Goal: Transaction & Acquisition: Purchase product/service

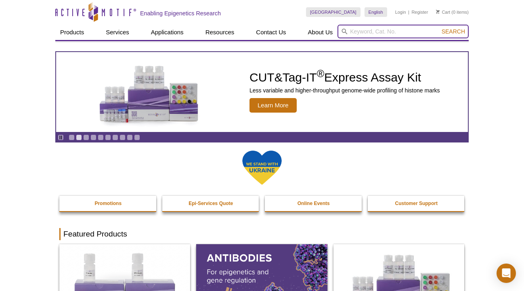
click at [393, 32] on input "search" at bounding box center [403, 32] width 131 height 14
type input "octamers"
click at [439, 28] on button "Search" at bounding box center [453, 31] width 28 height 7
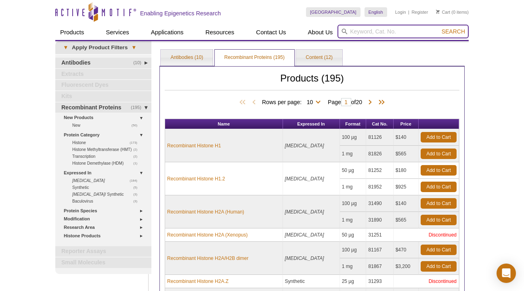
click at [357, 29] on input "search" at bounding box center [403, 32] width 131 height 14
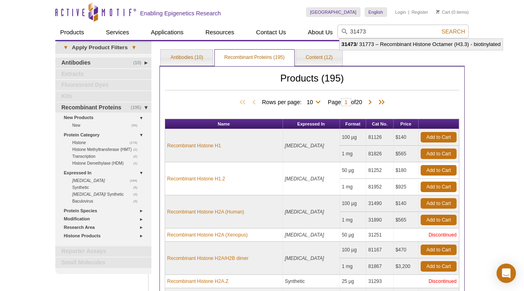
click at [393, 46] on li "31473 / 31773 – Recombinant Histone Octamer (H3.3) - biotinylated" at bounding box center [421, 44] width 163 height 11
type input "31473 / 31773 – Recombinant Histone Octamer (H3.3) - biotinylated"
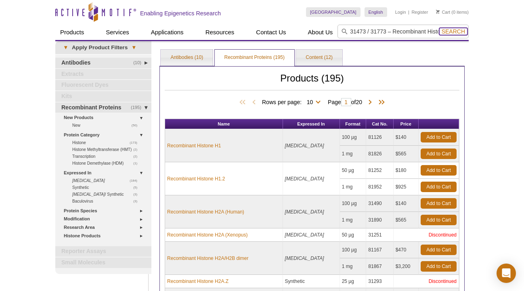
click at [448, 32] on span "Search" at bounding box center [453, 31] width 23 height 6
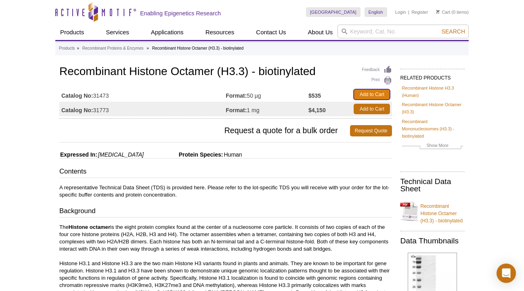
click at [371, 92] on link "Add to Cart" at bounding box center [372, 94] width 36 height 11
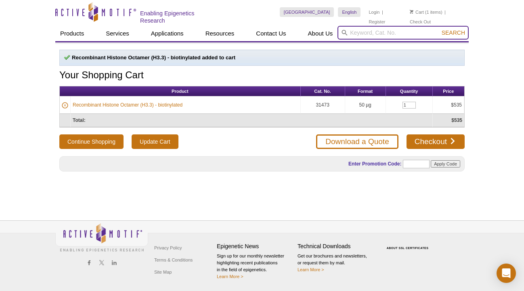
click at [399, 32] on input "search" at bounding box center [403, 33] width 131 height 14
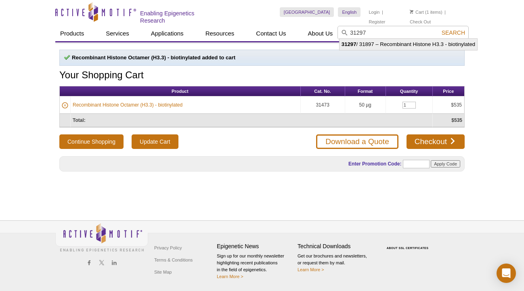
click at [405, 45] on li "31297 / 31897 – Recombinant Histone H3.3 - biotinylated" at bounding box center [409, 44] width 138 height 11
type input "31297 / 31897 – Recombinant Histone H3.3 - biotinylated"
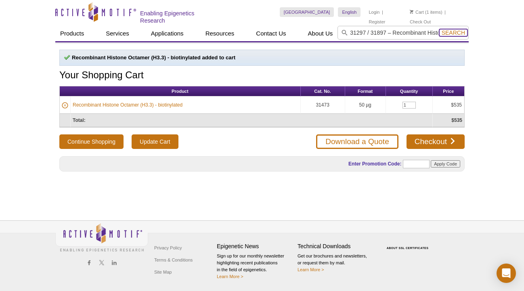
click at [450, 30] on span "Search" at bounding box center [453, 32] width 23 height 6
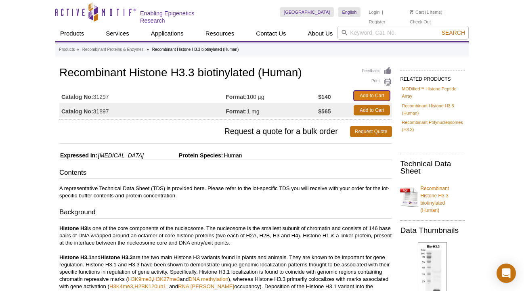
click at [365, 95] on link "Add to Cart" at bounding box center [372, 95] width 36 height 11
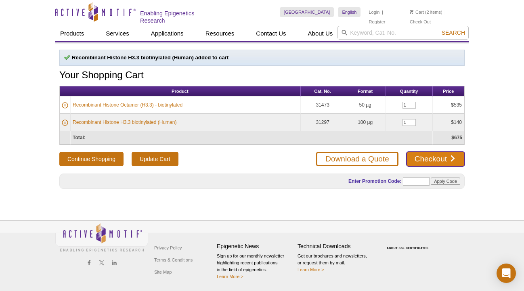
click at [429, 157] on link "Checkout" at bounding box center [436, 159] width 58 height 15
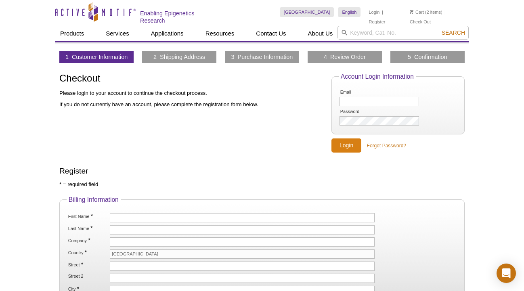
type input "[EMAIL_ADDRESS][DOMAIN_NAME]"
type input "ggerona@brooklyn.cuny.edu"
click at [343, 146] on input "Login" at bounding box center [347, 146] width 30 height 14
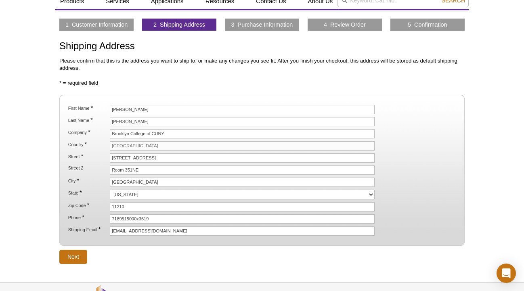
scroll to position [37, 0]
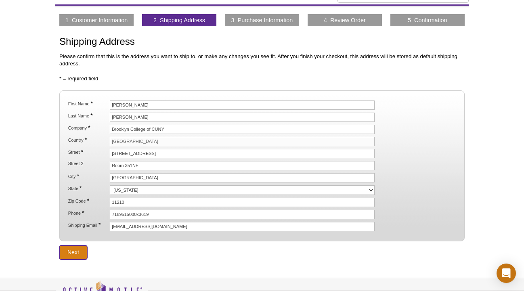
click at [78, 252] on input "Next" at bounding box center [73, 253] width 28 height 14
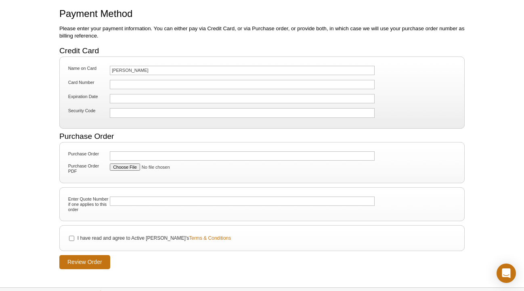
scroll to position [82, 0]
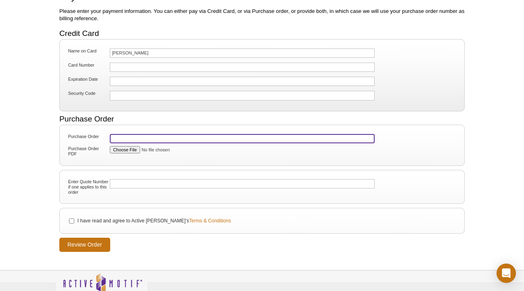
click at [126, 136] on input "Purchase Order" at bounding box center [242, 138] width 265 height 9
paste input "Recombinant Histone H3.3 biotinylated (Human)"
type input "Recombinant Histone H3.3 biotinylated (Human)"
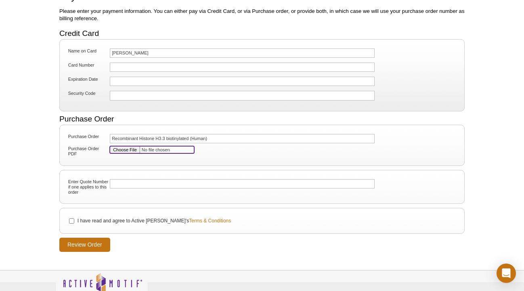
click at [124, 150] on input "Purchase Order PDF" at bounding box center [152, 149] width 84 height 7
type input "C:\fakepath\PO_GGN_090325.pdf"
click at [69, 219] on input "I have read and agree to Active Motif's Terms & Conditions" at bounding box center [71, 220] width 5 height 5
checkbox input "true"
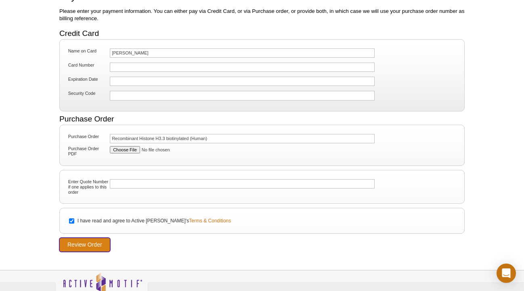
click at [72, 242] on input "Review Order" at bounding box center [84, 245] width 51 height 14
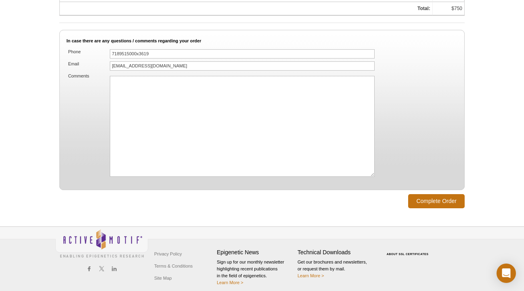
scroll to position [579, 0]
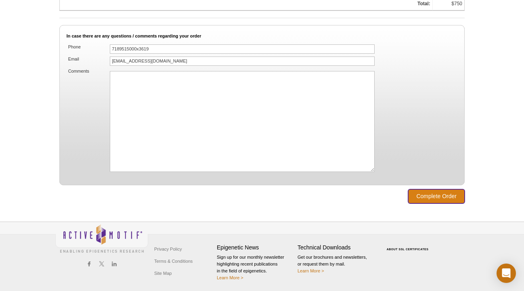
click at [421, 195] on input "Complete Order" at bounding box center [436, 196] width 57 height 14
